Goal: Transaction & Acquisition: Purchase product/service

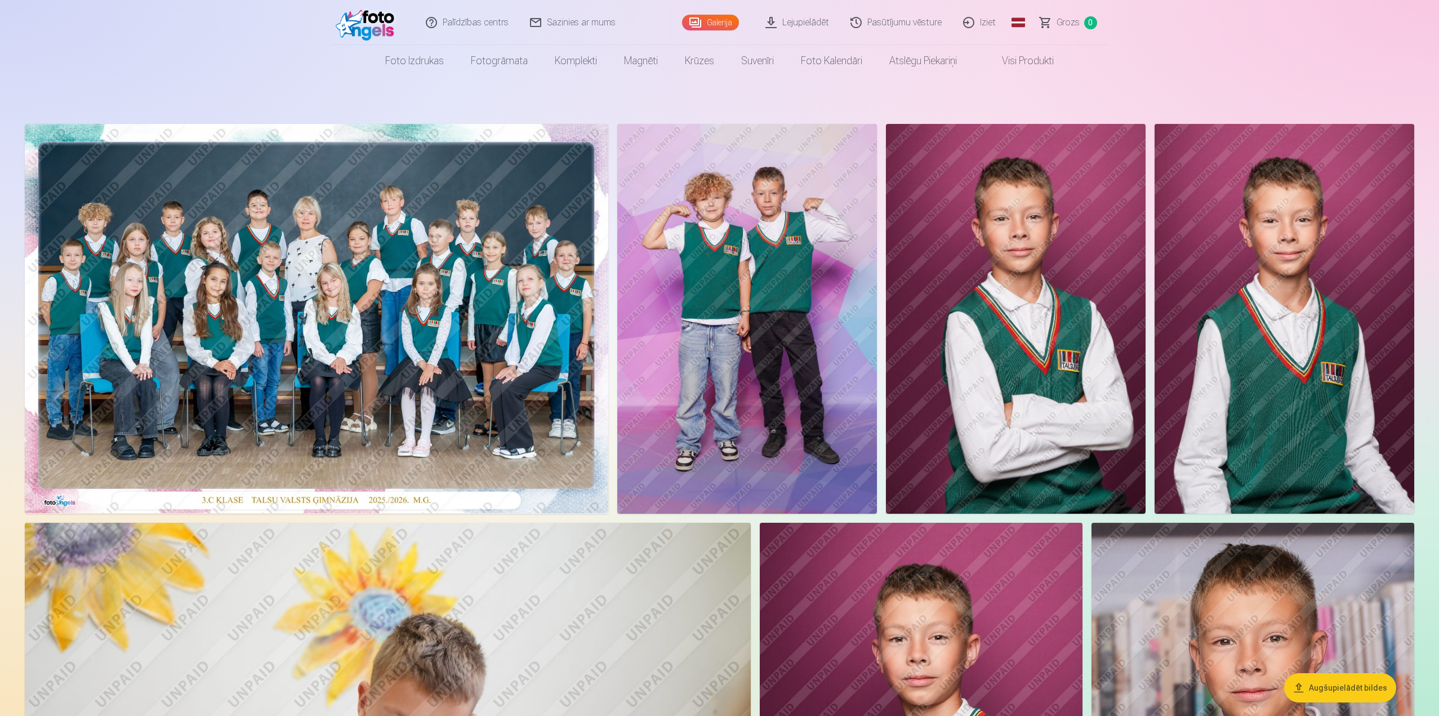
click at [804, 311] on img at bounding box center [747, 319] width 260 height 390
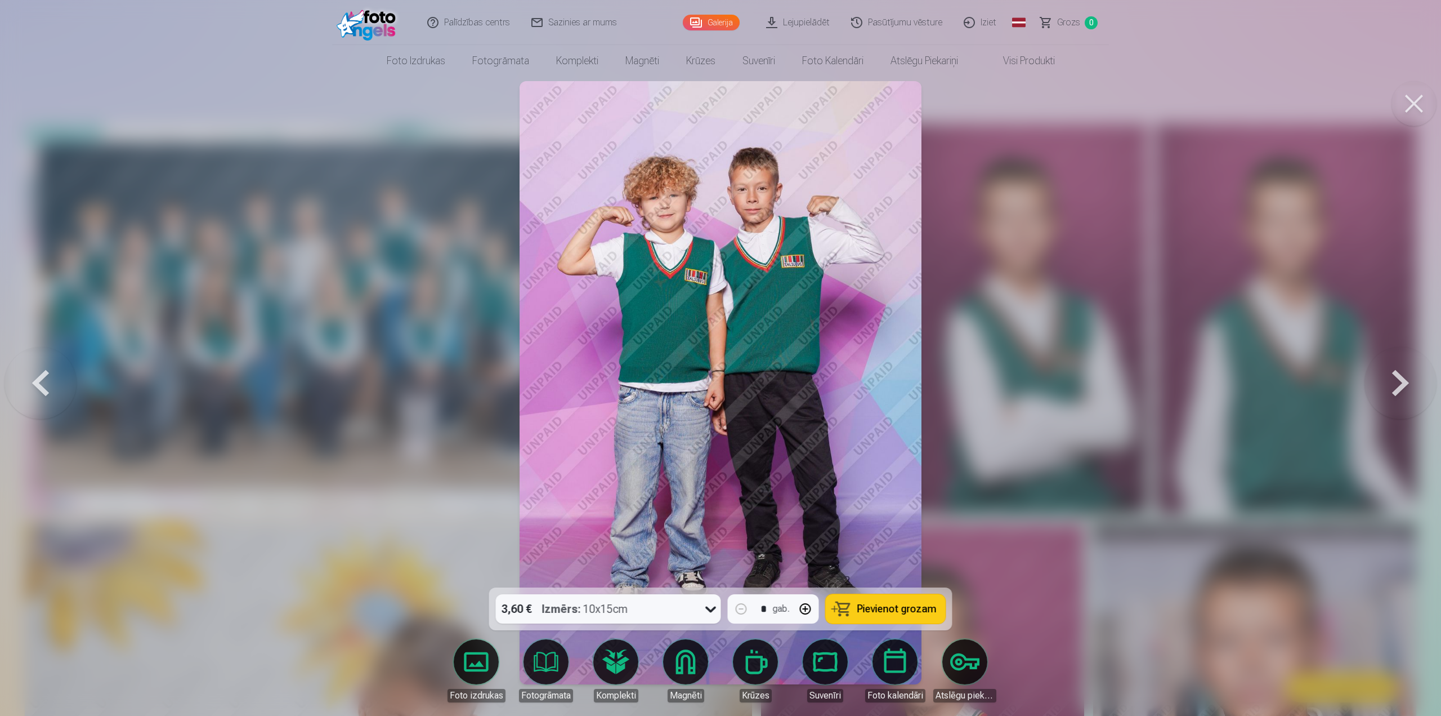
click at [888, 608] on span "Pievienot grozam" at bounding box center [897, 609] width 79 height 10
click at [1414, 111] on button at bounding box center [1414, 103] width 45 height 45
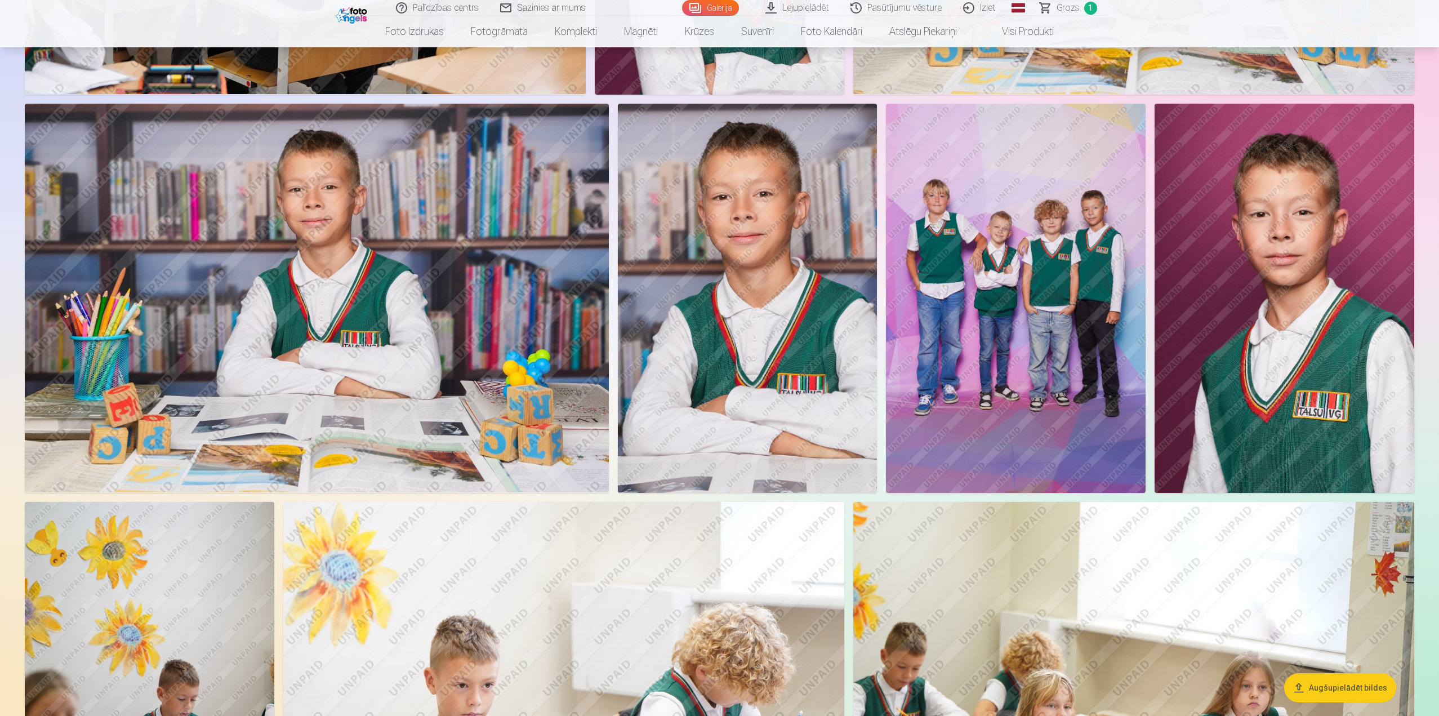
click at [1035, 296] on img at bounding box center [1016, 299] width 260 height 390
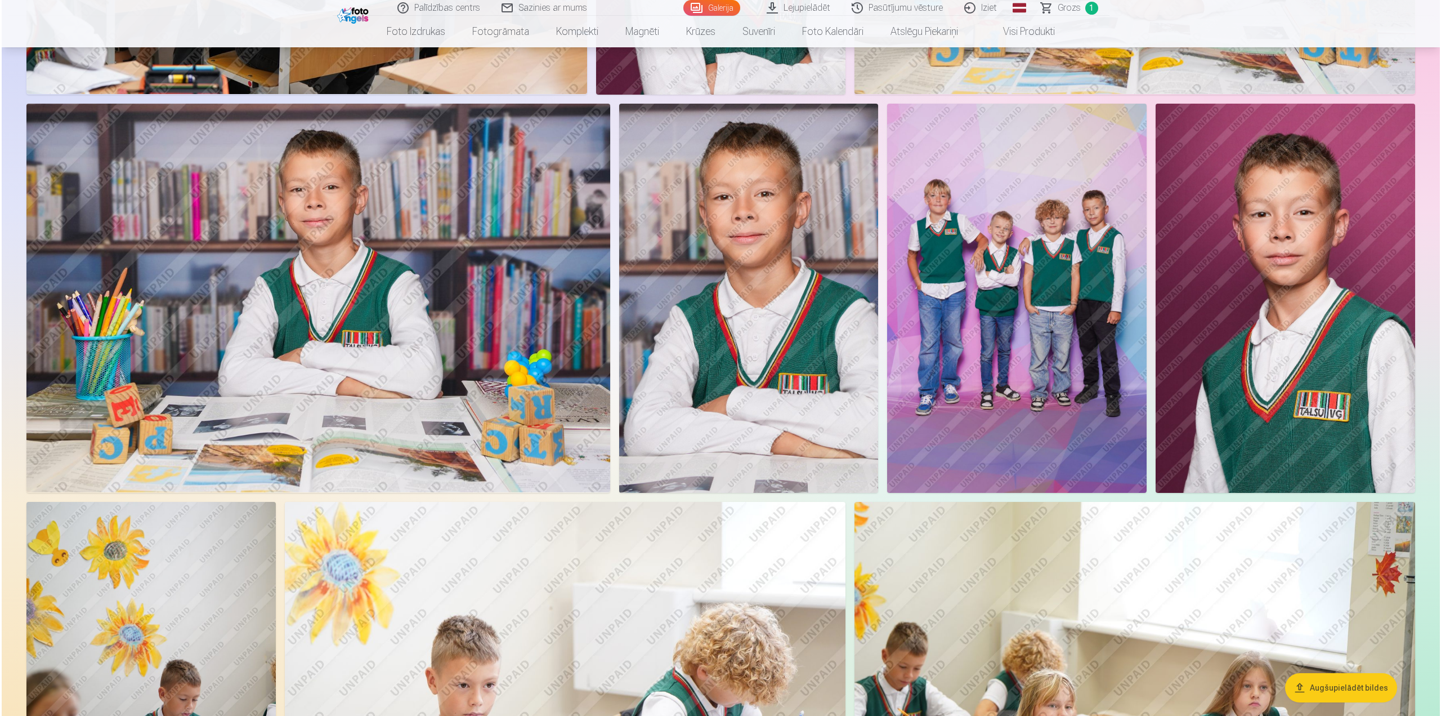
scroll to position [1297, 0]
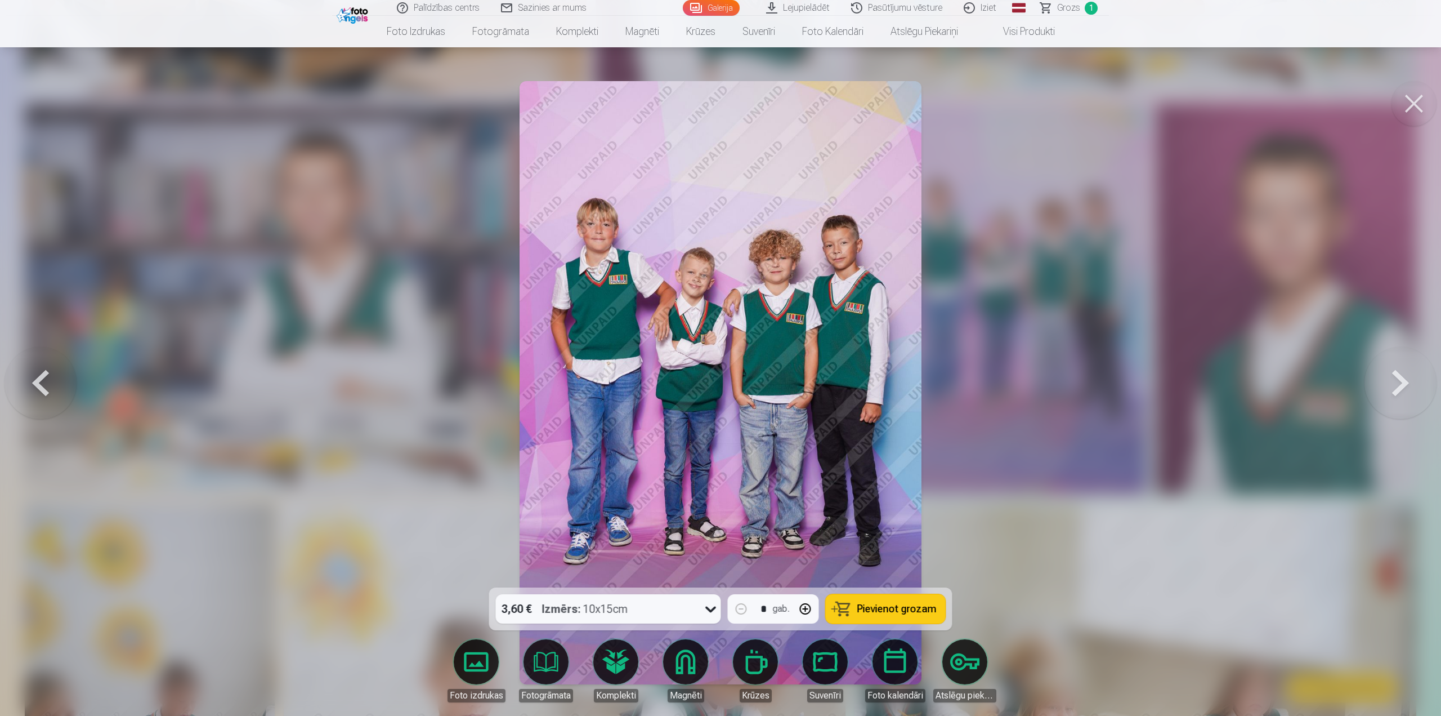
click at [904, 601] on button "Pievienot grozam" at bounding box center [886, 608] width 120 height 29
click at [1413, 110] on button at bounding box center [1414, 103] width 45 height 45
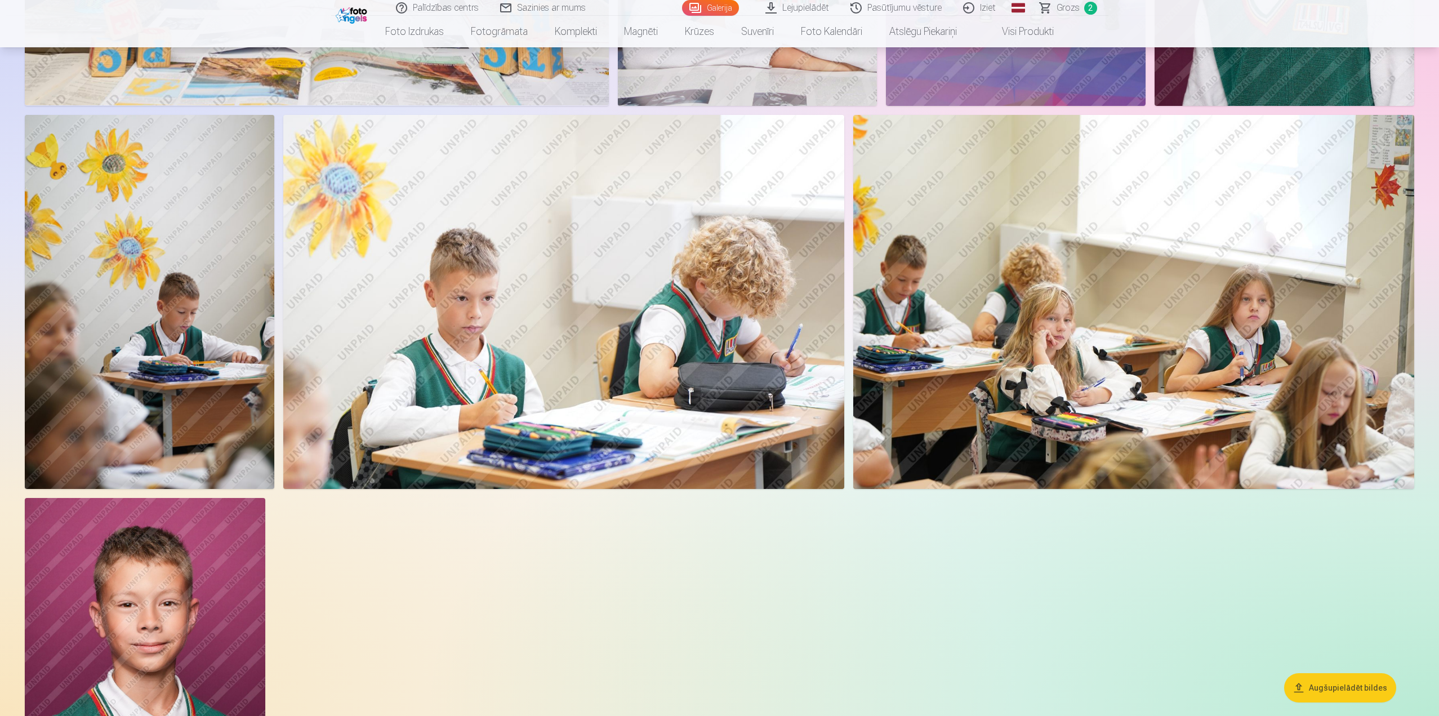
scroll to position [1689, 0]
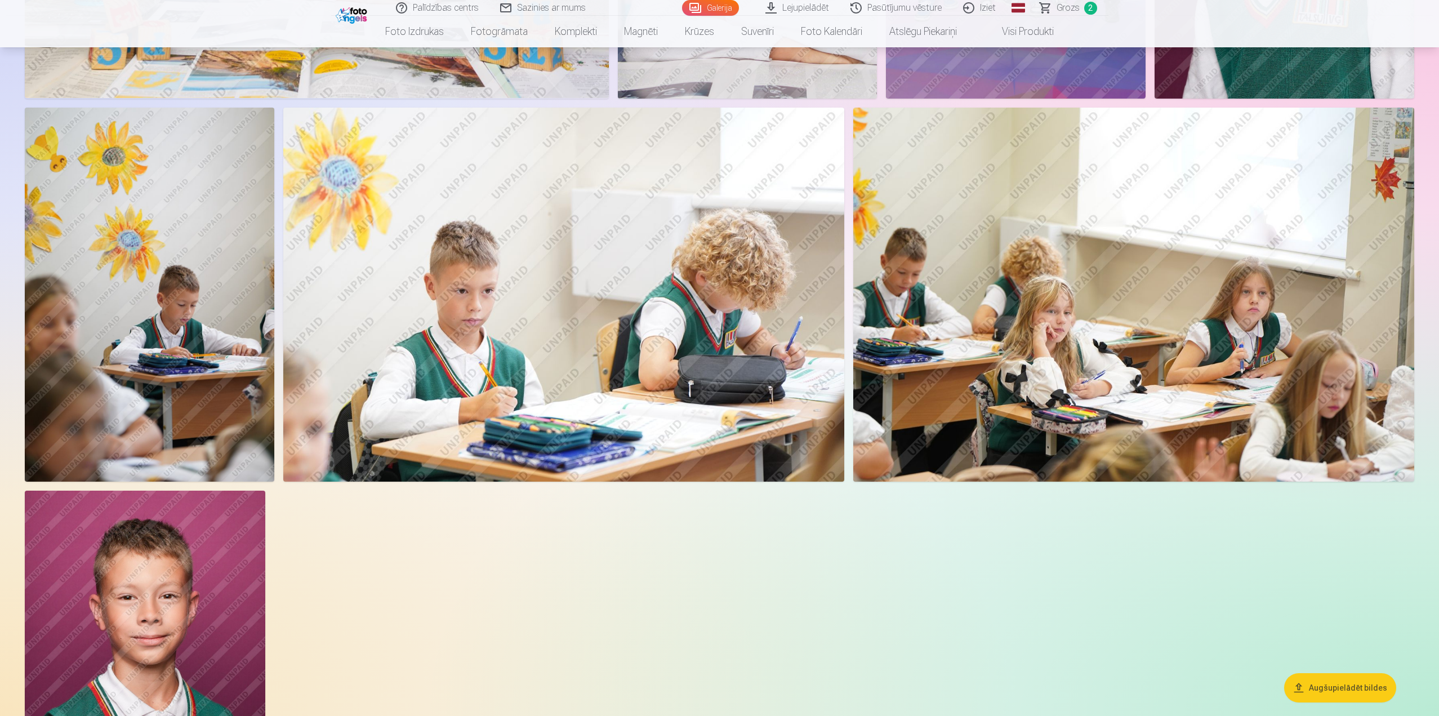
click at [569, 371] on img at bounding box center [563, 295] width 561 height 374
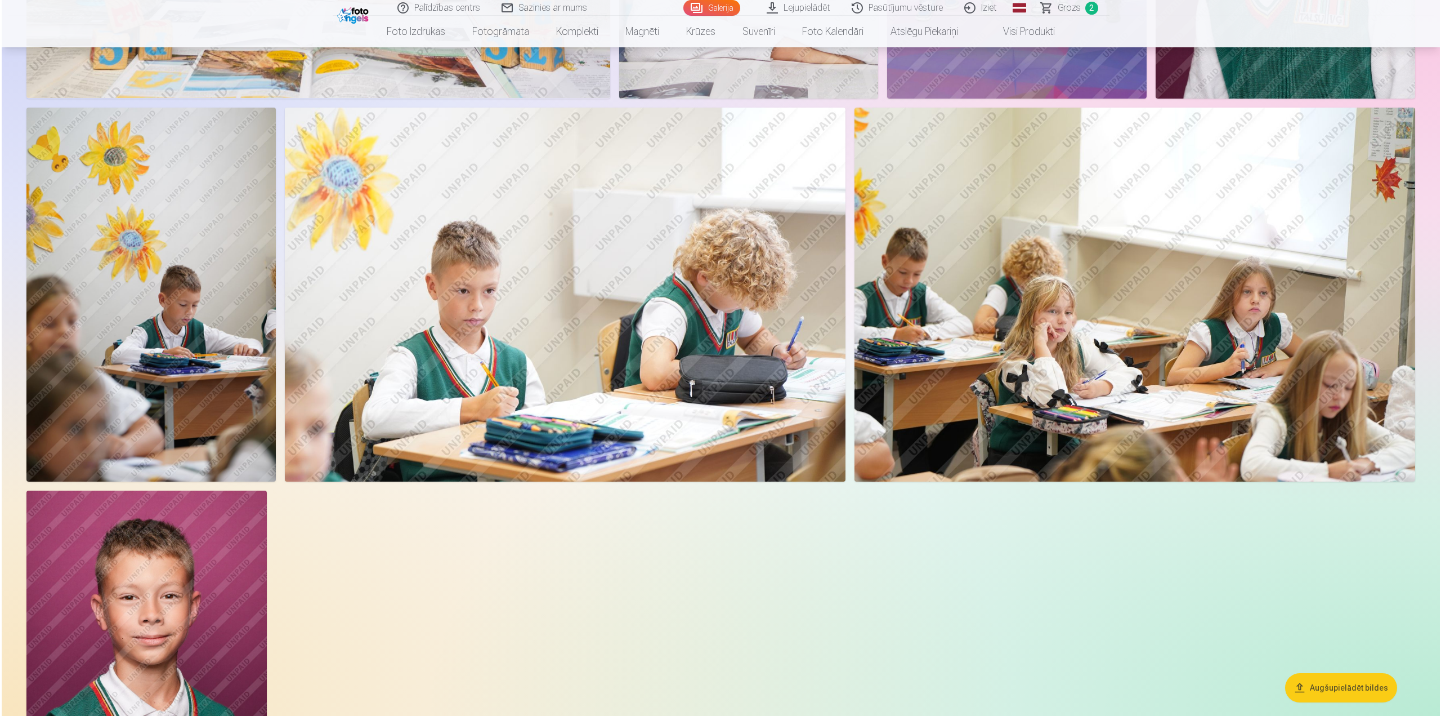
scroll to position [1691, 0]
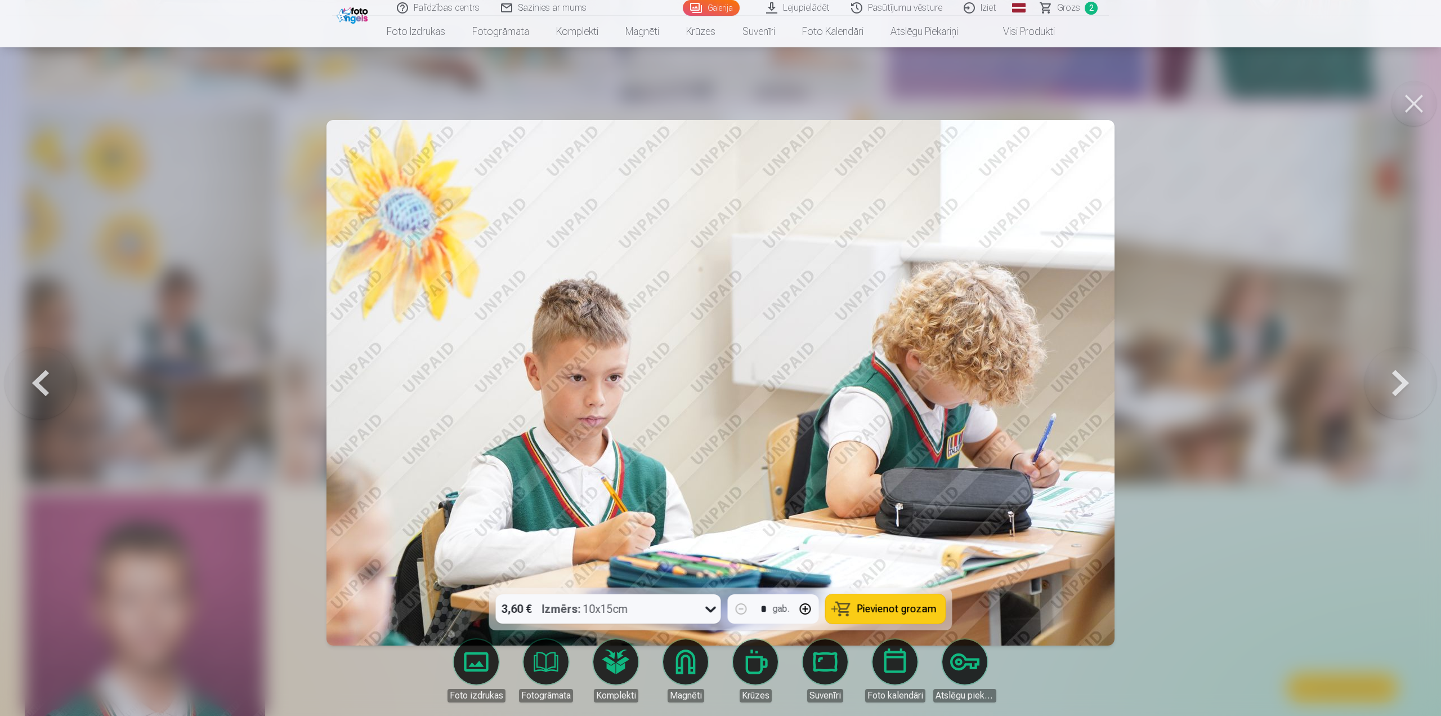
click at [911, 612] on span "Pievienot grozam" at bounding box center [897, 609] width 79 height 10
click at [1415, 106] on button at bounding box center [1414, 103] width 45 height 45
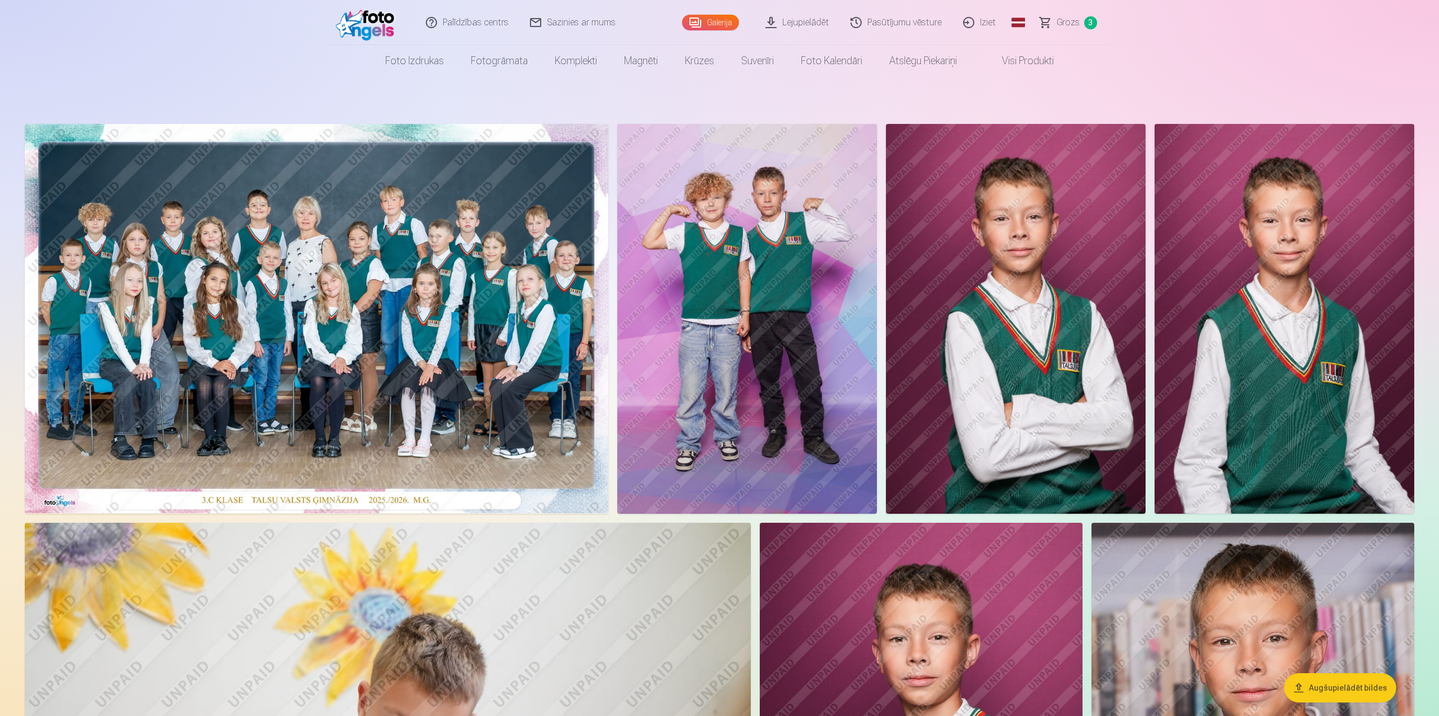
click at [359, 350] on img at bounding box center [316, 318] width 583 height 389
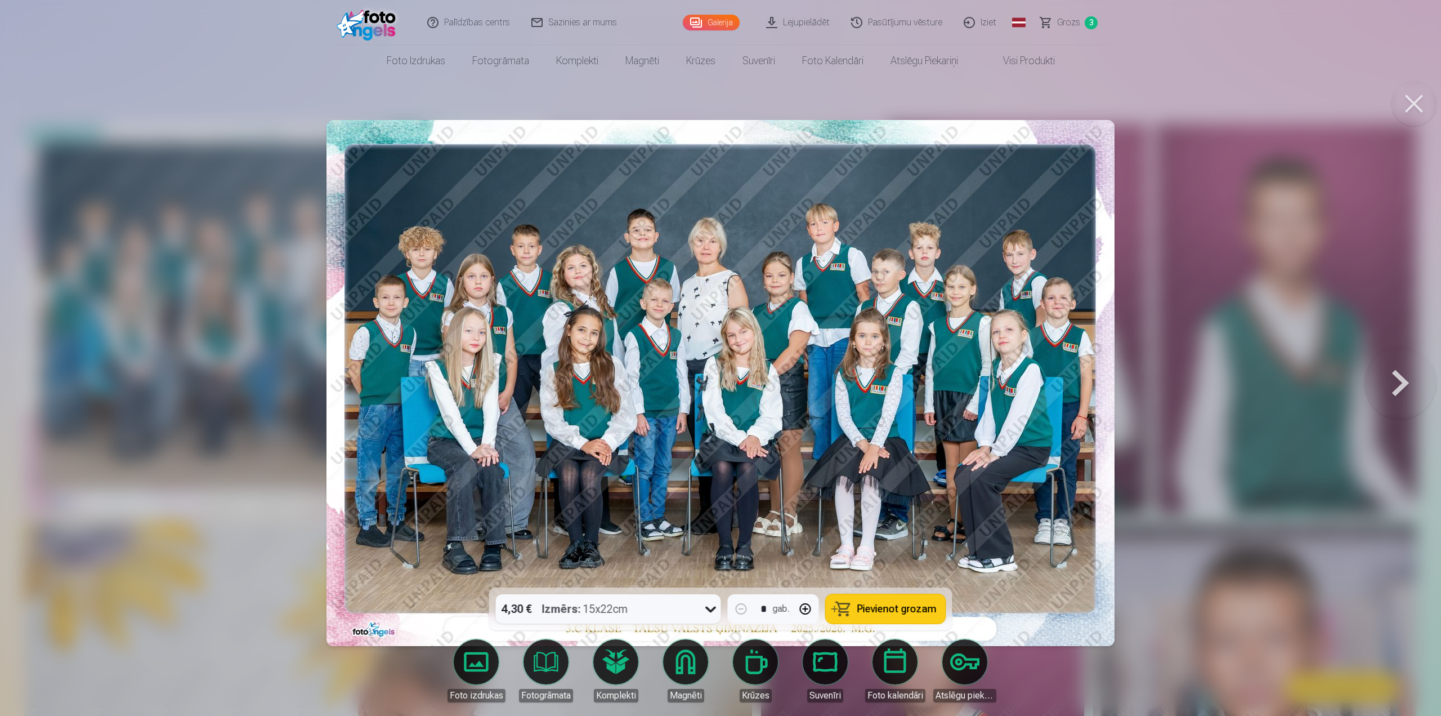
click at [925, 609] on span "Pievienot grozam" at bounding box center [897, 609] width 79 height 10
click at [1415, 103] on button at bounding box center [1414, 103] width 45 height 45
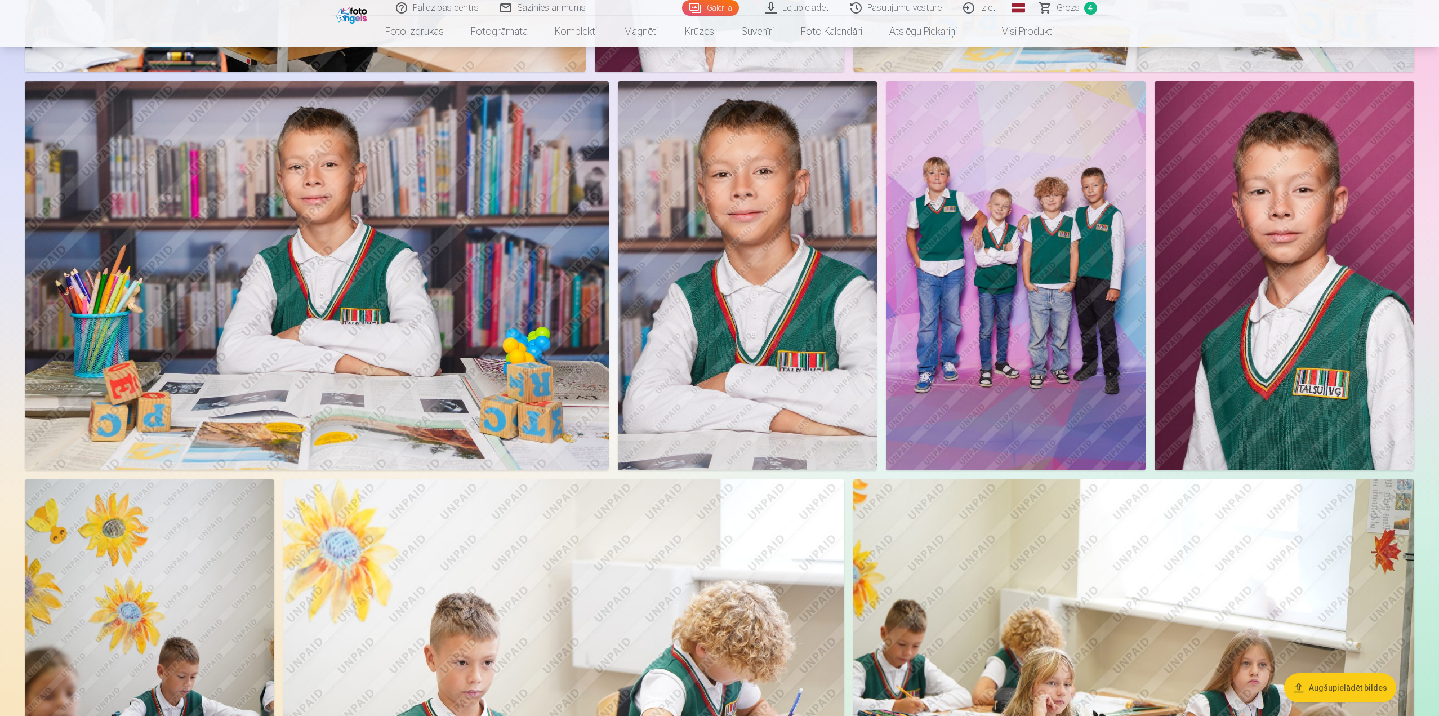
scroll to position [1070, 0]
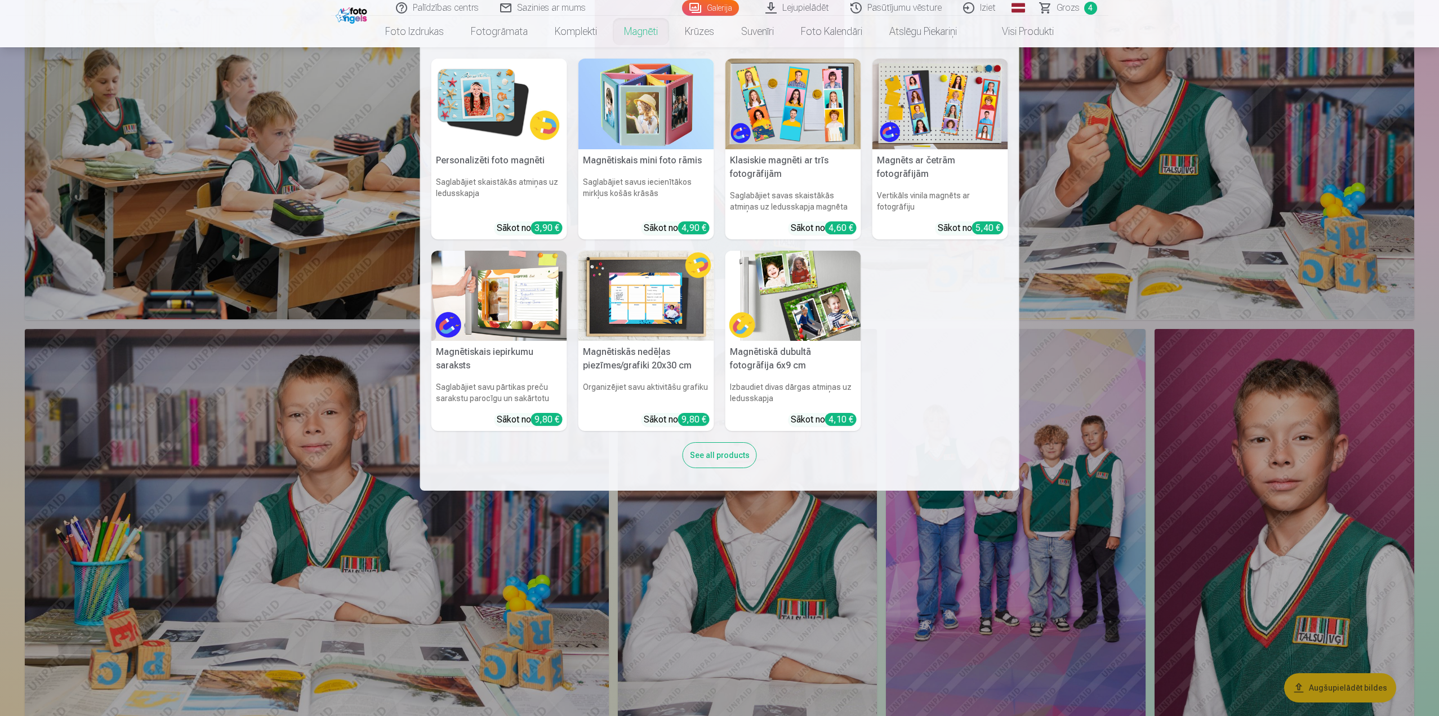
click at [636, 34] on link "Magnēti" at bounding box center [640, 32] width 61 height 32
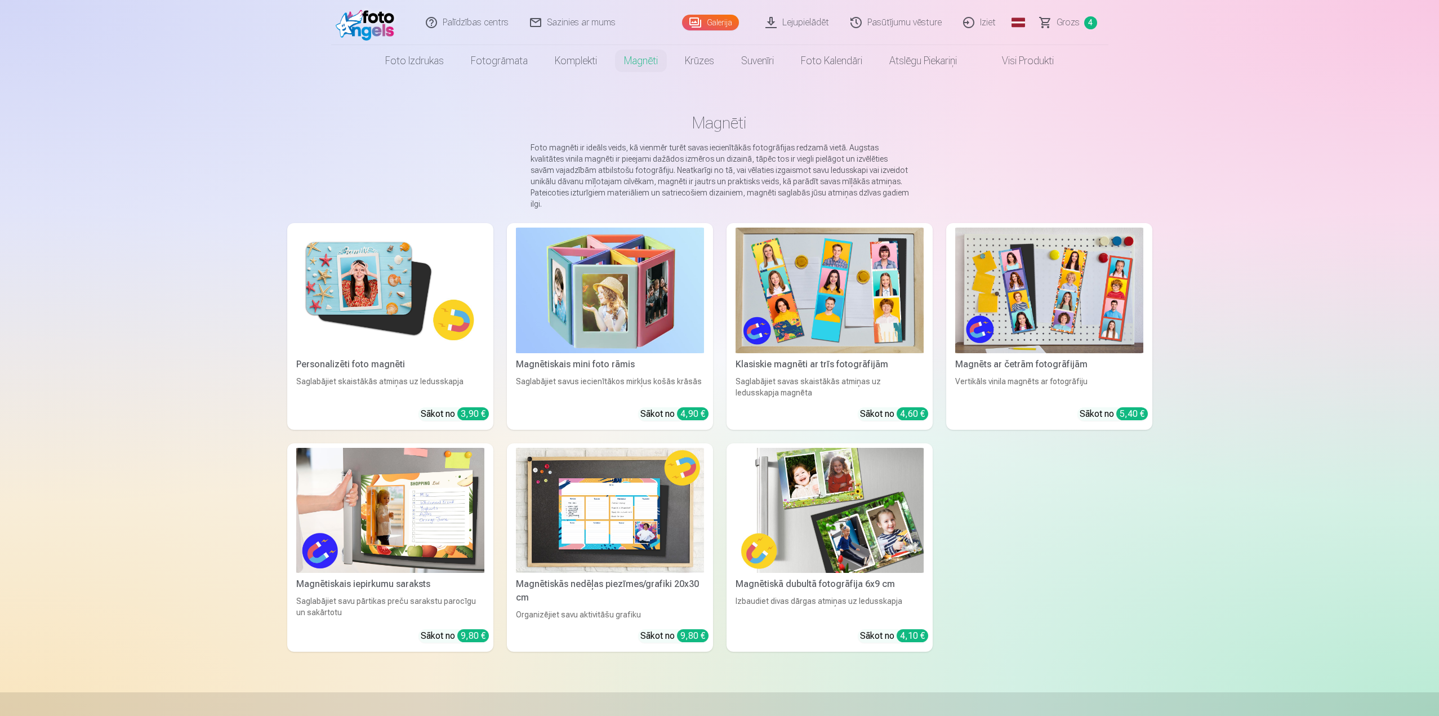
click at [725, 22] on link "Galerija" at bounding box center [710, 23] width 57 height 16
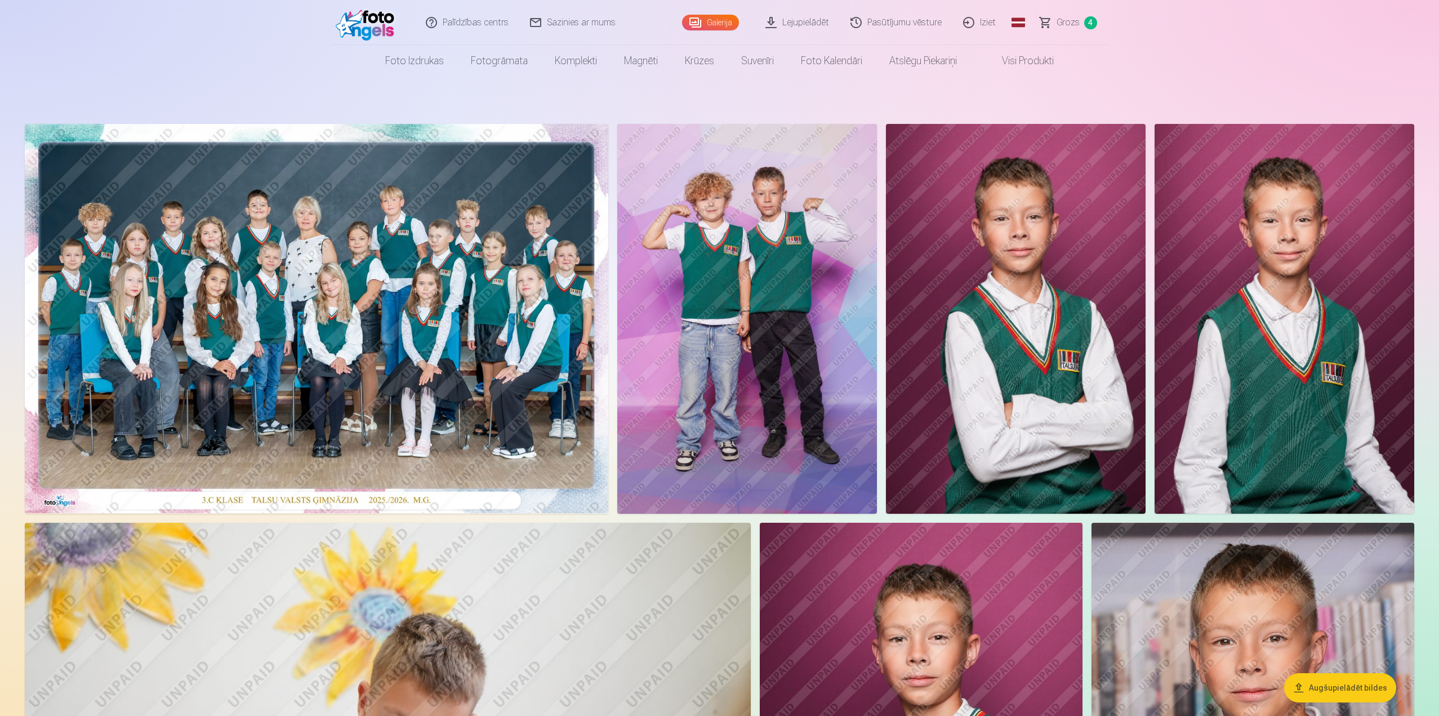
click at [1287, 385] on img at bounding box center [1284, 319] width 260 height 390
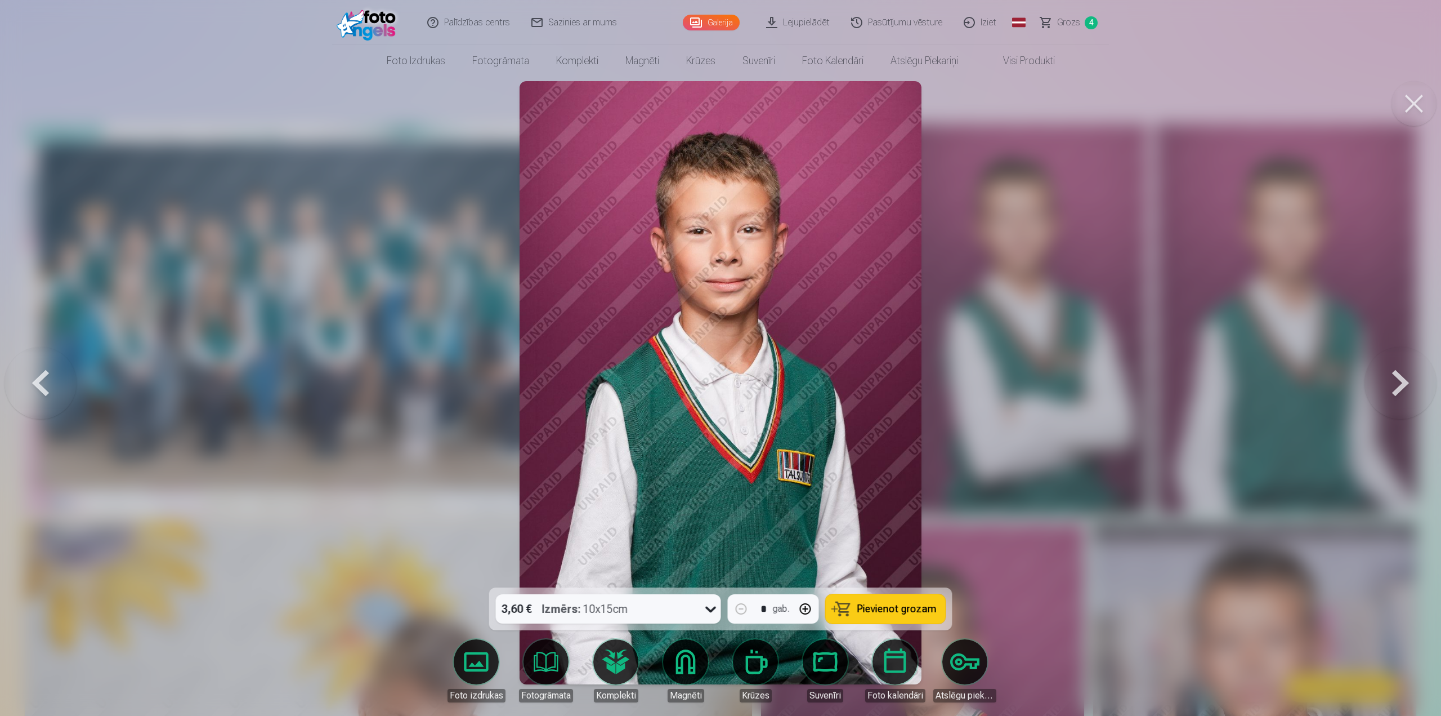
click at [698, 659] on body "Palīdzības centrs Sazinies ar mums Galerija Lejupielādēt Pasūtījumu vēsture Izi…" at bounding box center [720, 358] width 1441 height 716
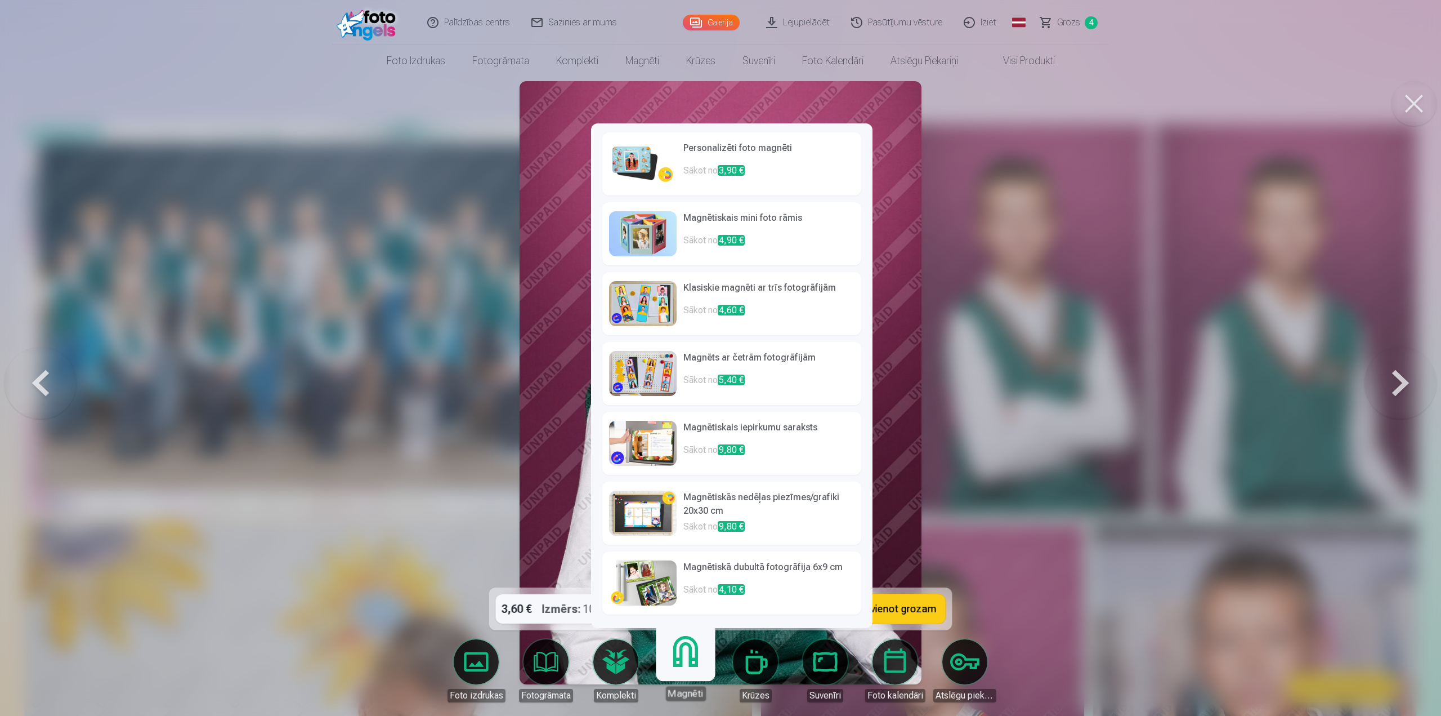
click at [777, 174] on p "Sākot no 3,90 €" at bounding box center [769, 175] width 171 height 23
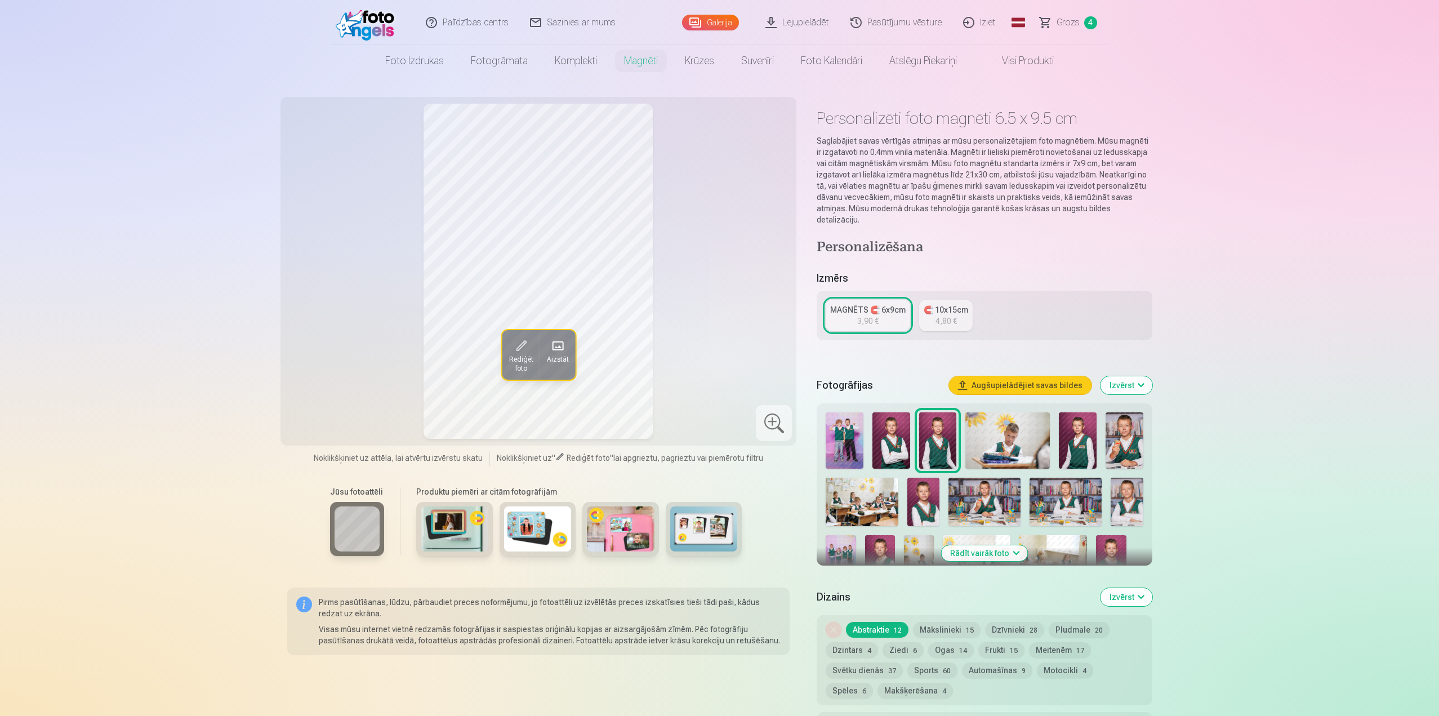
click at [517, 360] on span "Rediģēt foto" at bounding box center [520, 364] width 24 height 18
